Goal: Navigation & Orientation: Find specific page/section

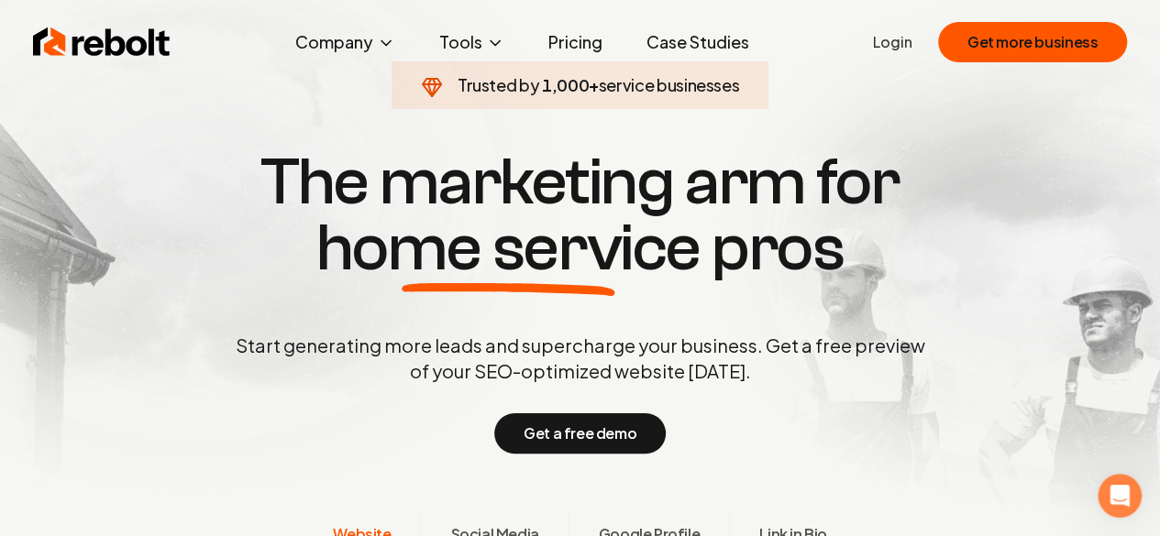
click at [341, 40] on button "Company" at bounding box center [345, 42] width 129 height 37
click at [336, 99] on link "About" at bounding box center [344, 107] width 183 height 37
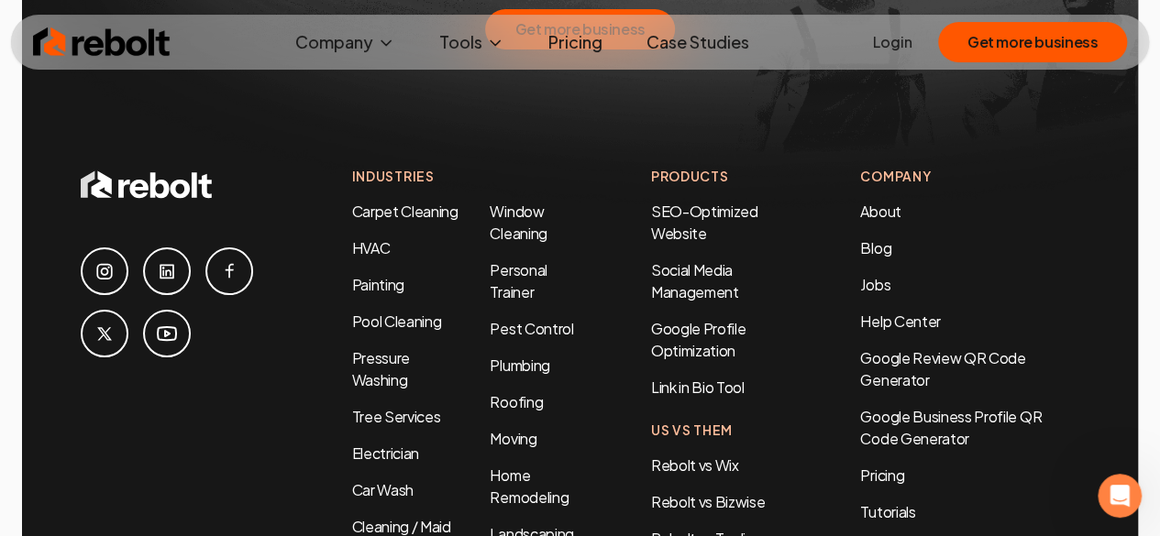
scroll to position [6690, 0]
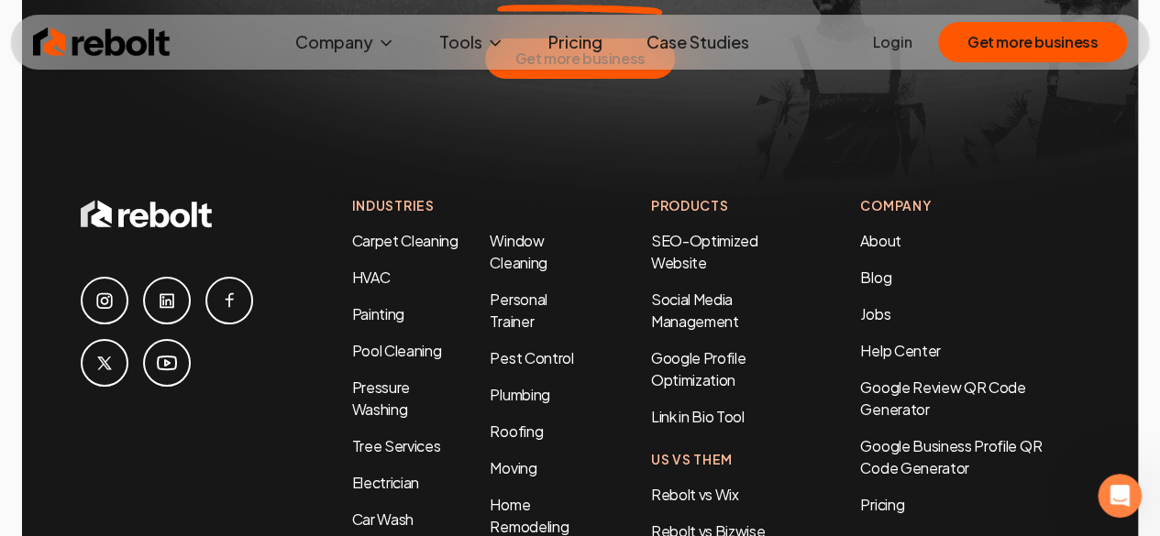
click at [891, 231] on link "About" at bounding box center [880, 240] width 40 height 19
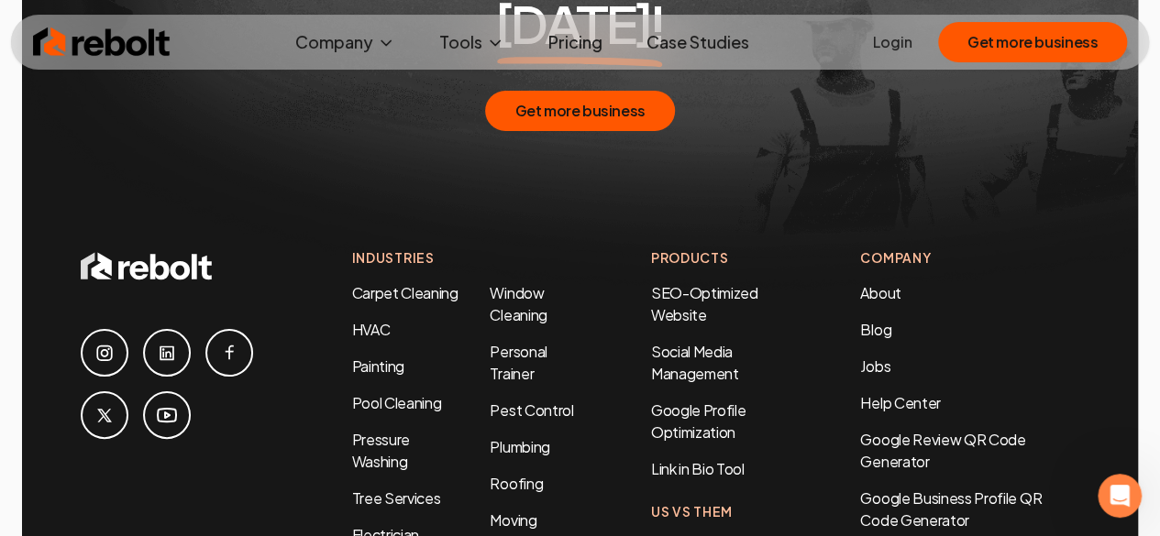
scroll to position [6589, 0]
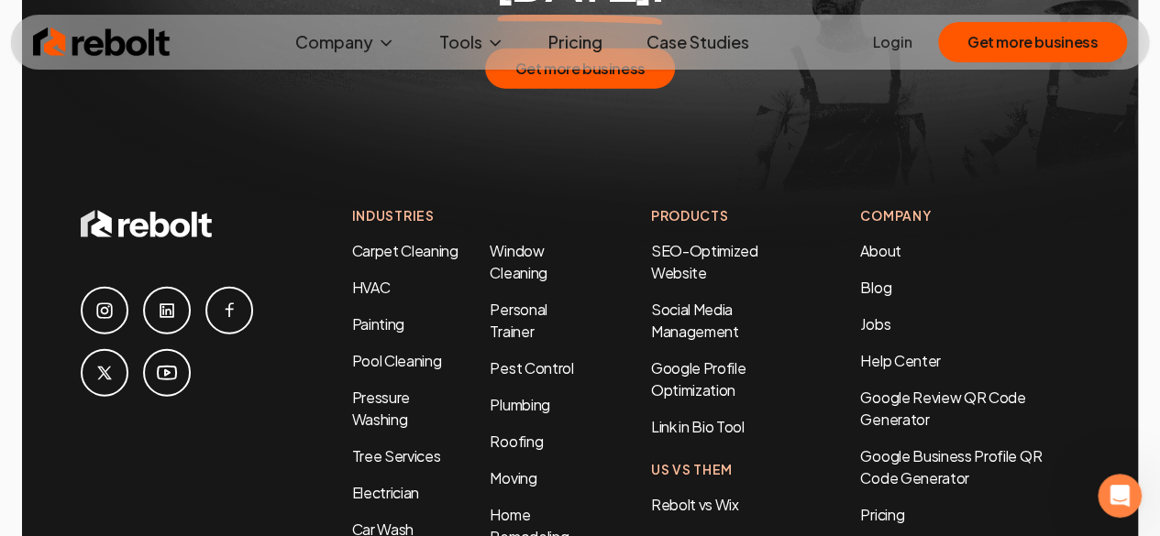
scroll to position [9128, 0]
click at [884, 352] on link "Help Center" at bounding box center [900, 361] width 80 height 19
